Goal: Transaction & Acquisition: Purchase product/service

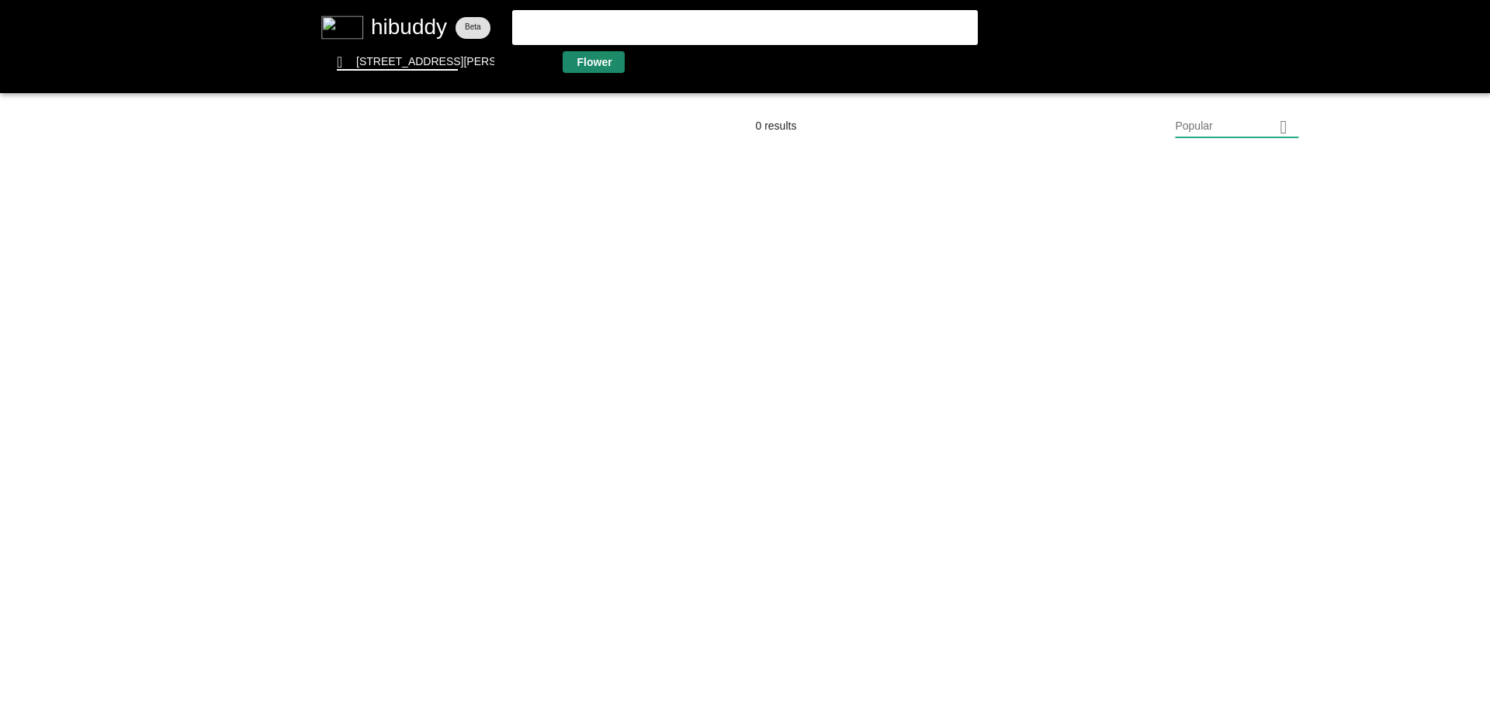
click at [607, 58] on flt-glass-pane at bounding box center [745, 353] width 1490 height 707
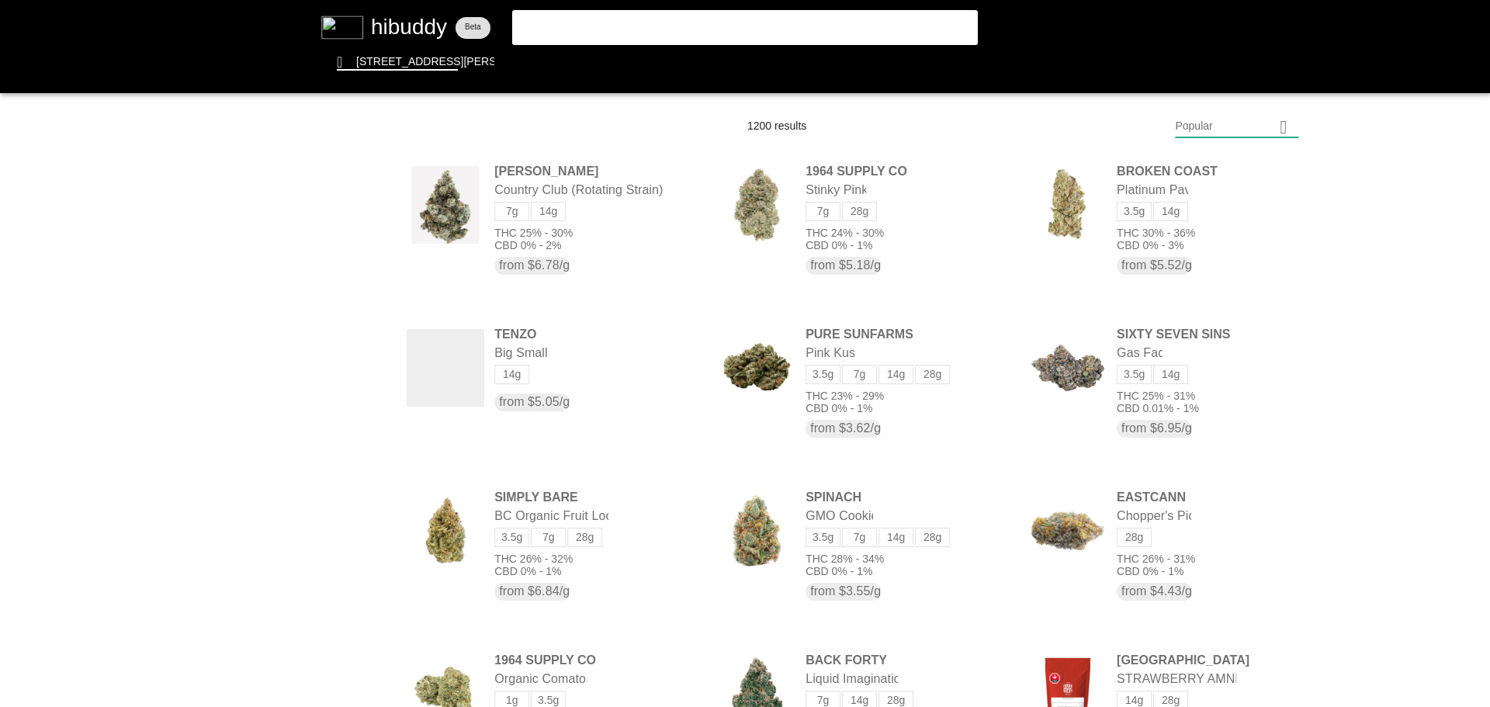
click at [1213, 126] on flt-glass-pane at bounding box center [745, 353] width 1490 height 707
click at [1213, 540] on flt-glass-pane at bounding box center [745, 353] width 1490 height 707
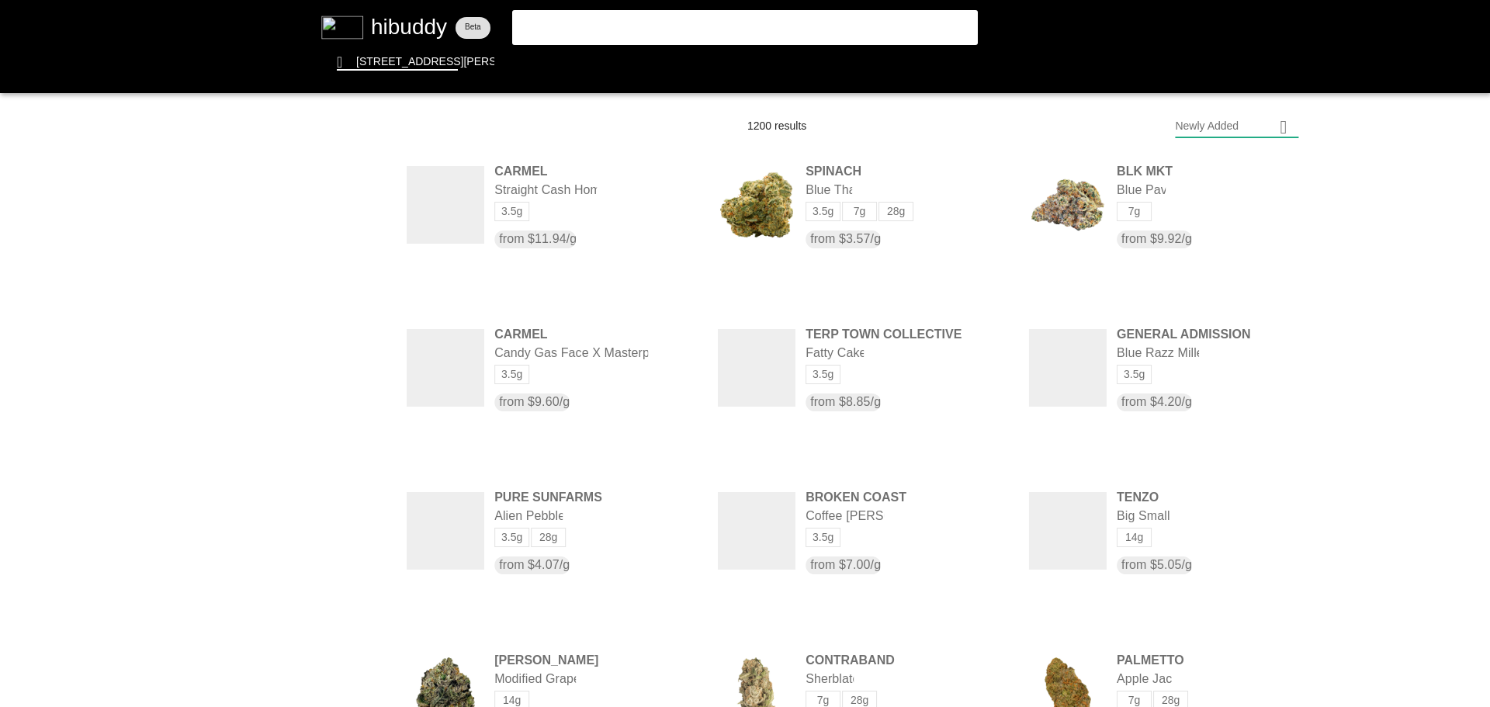
click at [348, 434] on flt-glass-pane at bounding box center [745, 353] width 1490 height 707
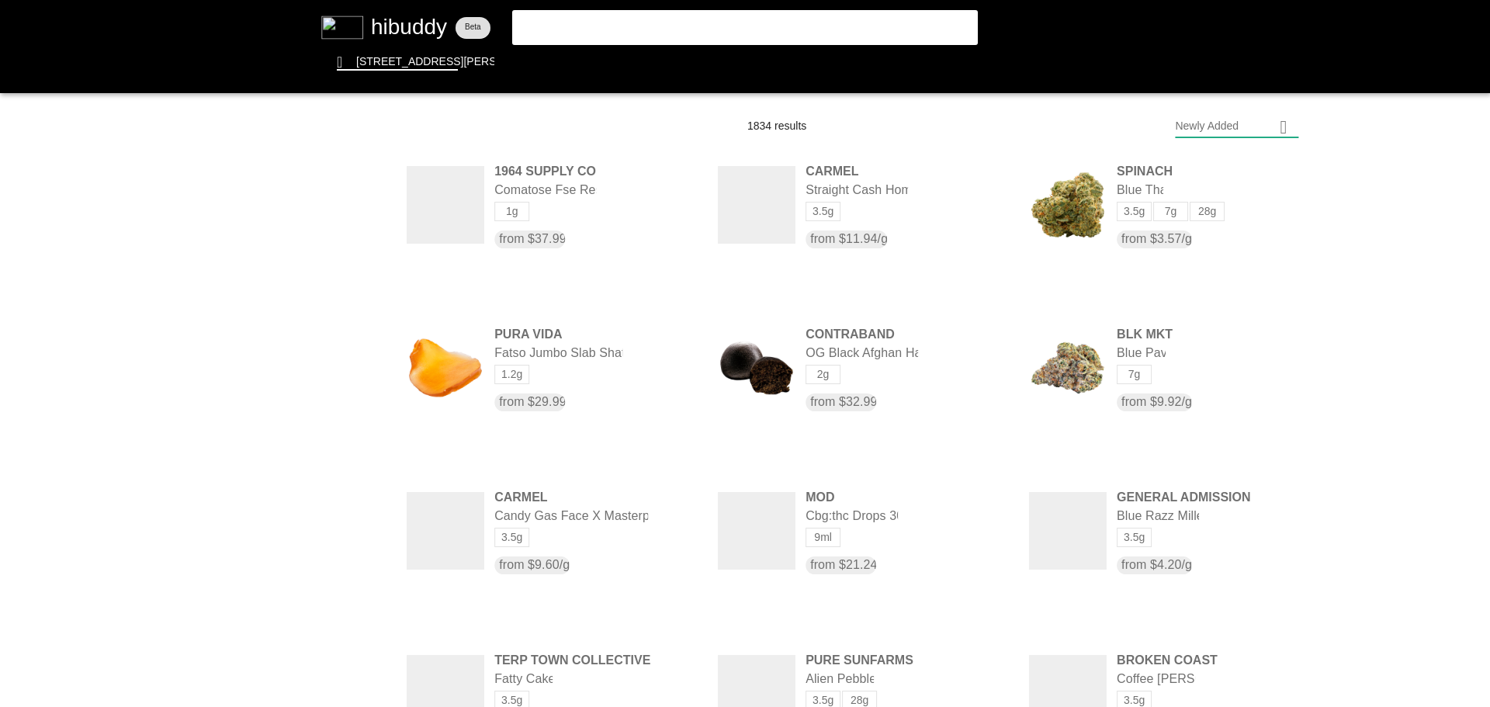
click at [352, 312] on flt-glass-pane at bounding box center [745, 353] width 1490 height 707
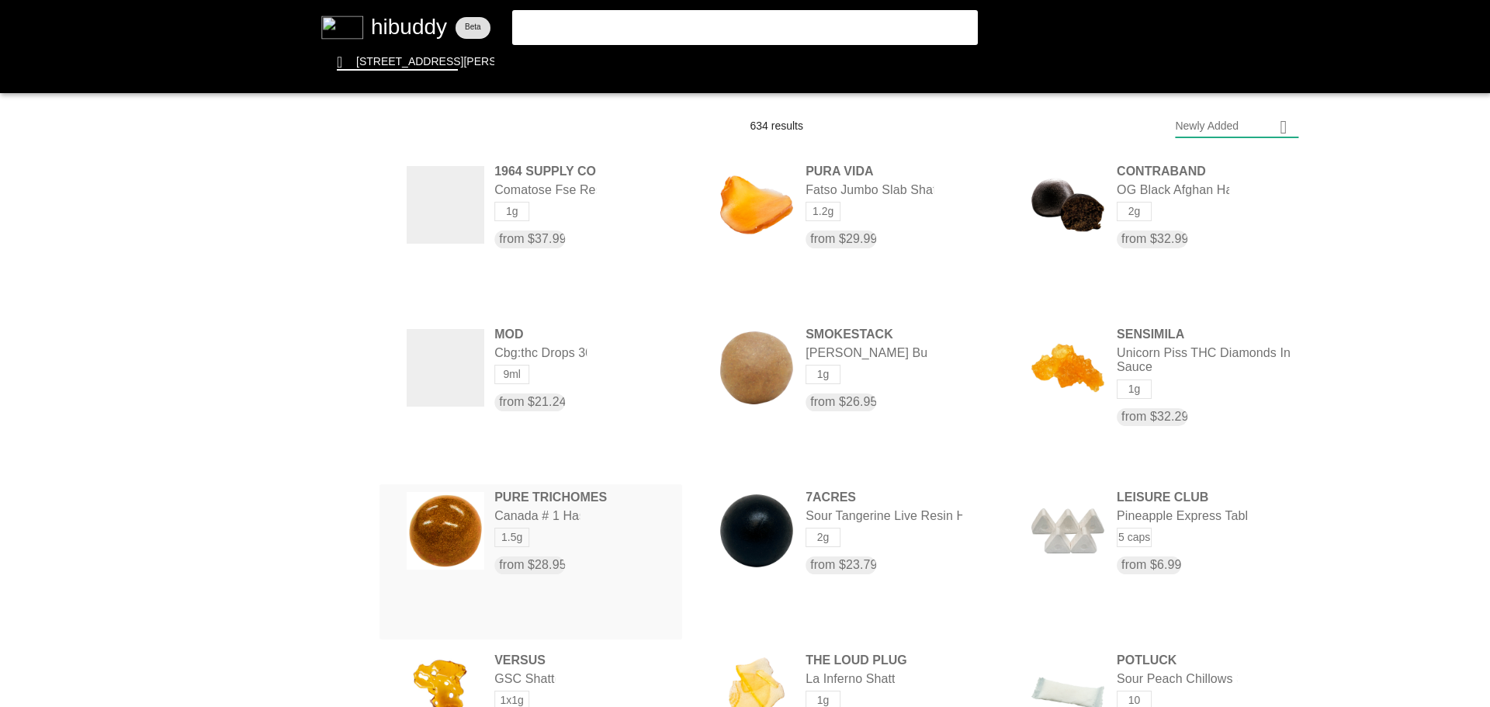
click at [527, 535] on flt-glass-pane at bounding box center [745, 353] width 1490 height 707
click at [358, 465] on flt-glass-pane at bounding box center [745, 353] width 1490 height 707
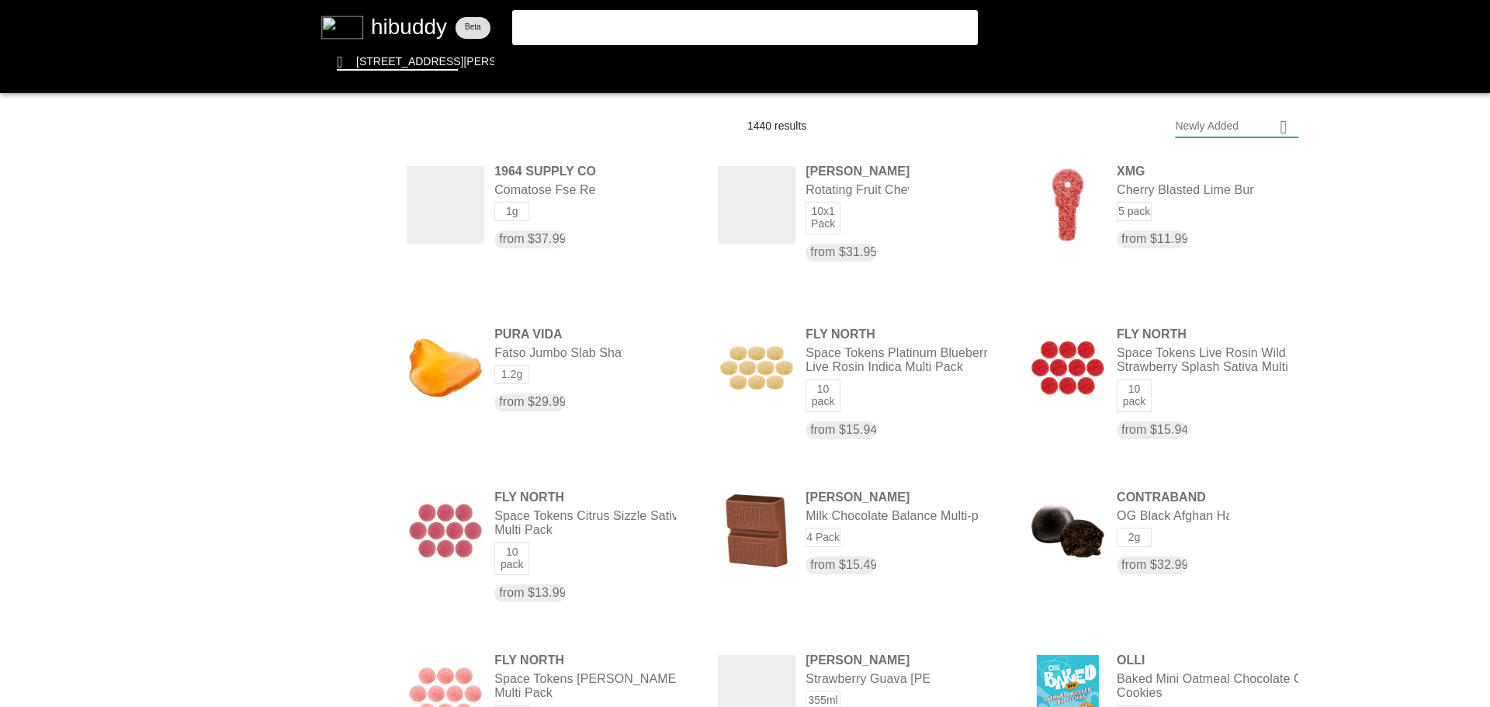
click at [355, 428] on flt-glass-pane at bounding box center [745, 353] width 1490 height 707
